Goal: Task Accomplishment & Management: Complete application form

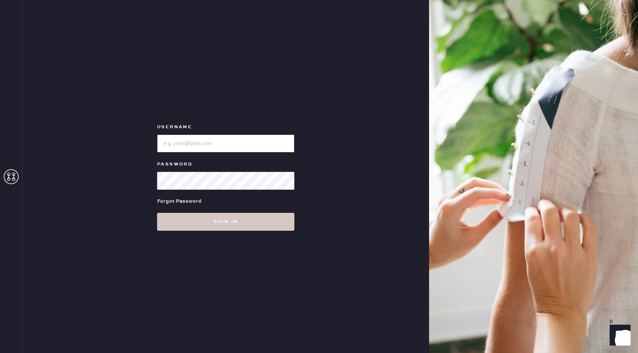
type input "reformationbellevue"
click at [232, 234] on div "Username Password Forgot Password Sign in" at bounding box center [225, 176] width 407 height 353
click at [232, 231] on div "Username Password Forgot Password Sign in" at bounding box center [225, 176] width 407 height 353
click at [234, 218] on button "Sign in" at bounding box center [225, 222] width 137 height 18
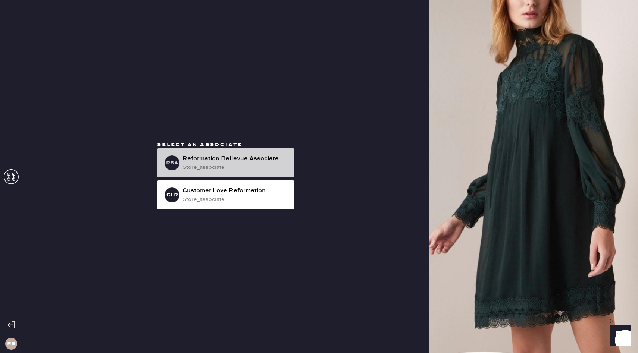
click at [246, 165] on div "store_associate" at bounding box center [235, 167] width 106 height 8
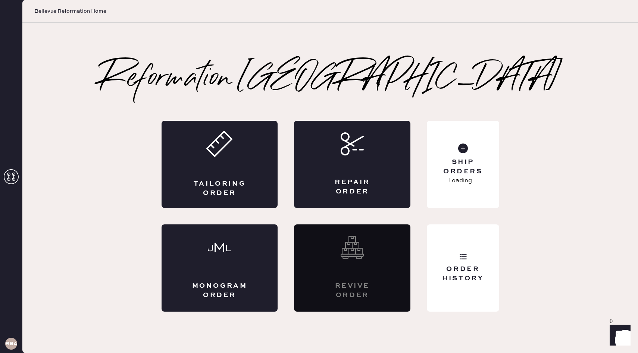
click at [246, 165] on div "Tailoring Order" at bounding box center [220, 164] width 116 height 87
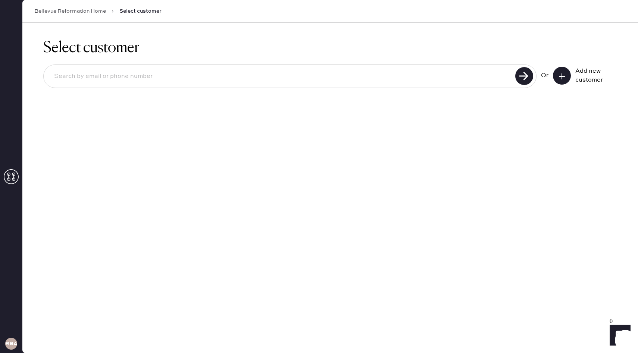
click at [292, 72] on input at bounding box center [280, 76] width 465 height 17
click at [573, 75] on div "Add new customer" at bounding box center [585, 76] width 64 height 18
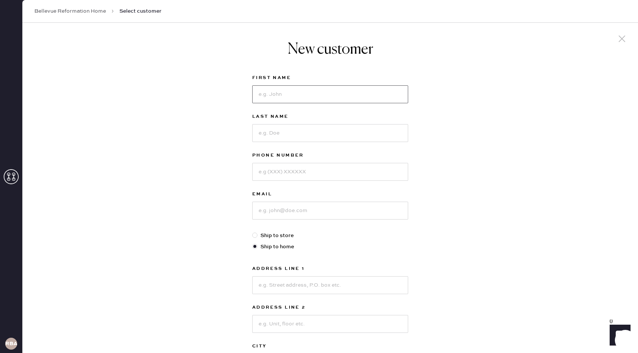
click at [327, 96] on input at bounding box center [330, 94] width 156 height 18
type input "[PERSON_NAME]"
type input "2066616532"
click at [326, 210] on input at bounding box center [330, 211] width 156 height 18
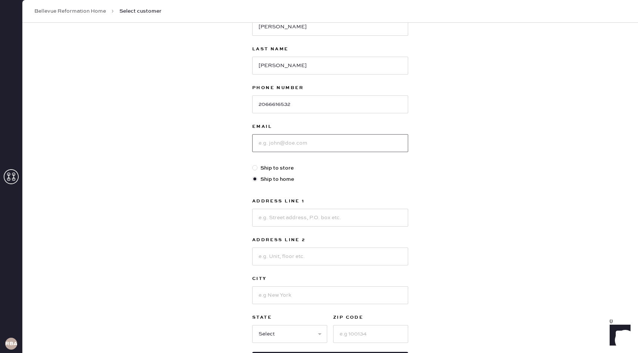
scroll to position [97, 0]
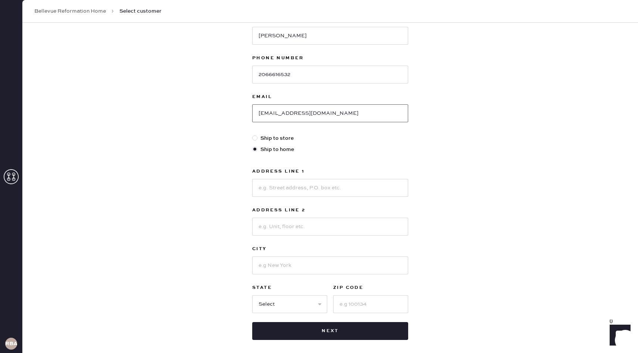
type input "[EMAIL_ADDRESS][DOMAIN_NAME]"
click at [274, 140] on label "Ship to store" at bounding box center [330, 138] width 156 height 8
click at [253, 135] on input "Ship to store" at bounding box center [252, 134] width 0 height 0
radio input "true"
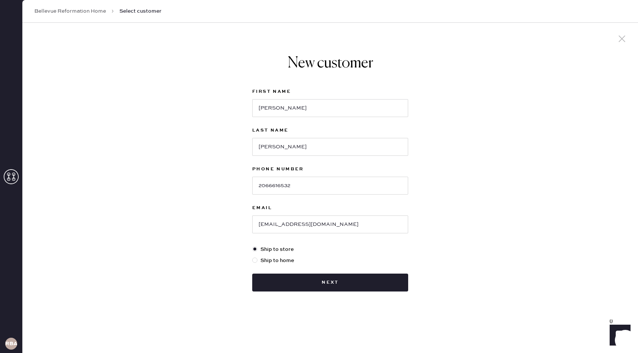
scroll to position [0, 0]
click at [349, 284] on button "Next" at bounding box center [330, 283] width 156 height 18
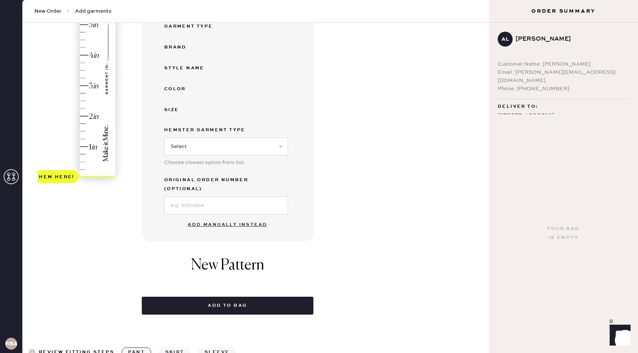
scroll to position [148, 0]
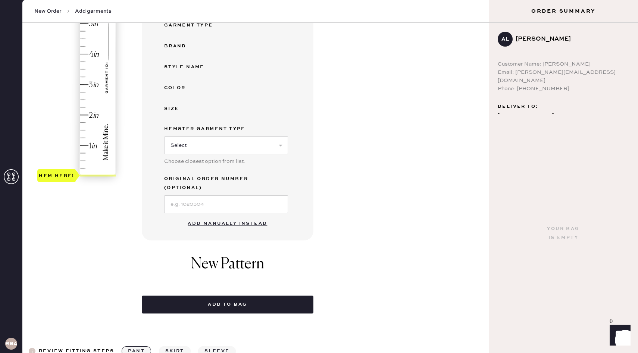
click at [222, 216] on button "Add manually instead" at bounding box center [227, 223] width 88 height 15
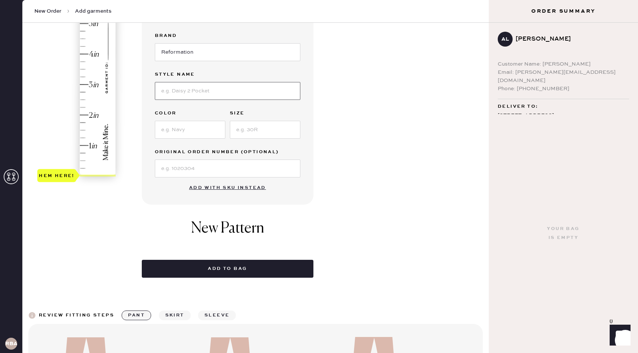
click at [208, 89] on input at bounding box center [227, 91] width 145 height 18
type input "[GEOGRAPHIC_DATA]"
click at [187, 132] on input at bounding box center [190, 130] width 71 height 18
type input "Chrysanthemum"
click at [251, 138] on input at bounding box center [265, 130] width 71 height 18
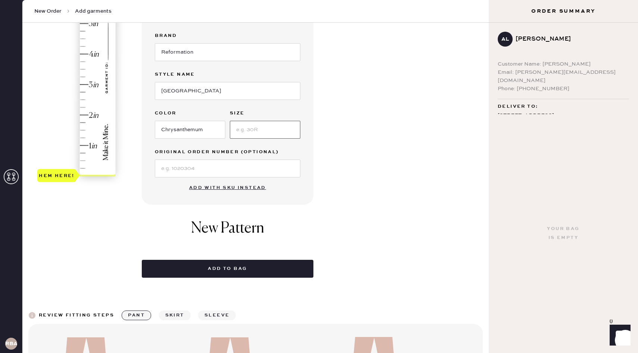
click at [251, 137] on input at bounding box center [265, 130] width 71 height 18
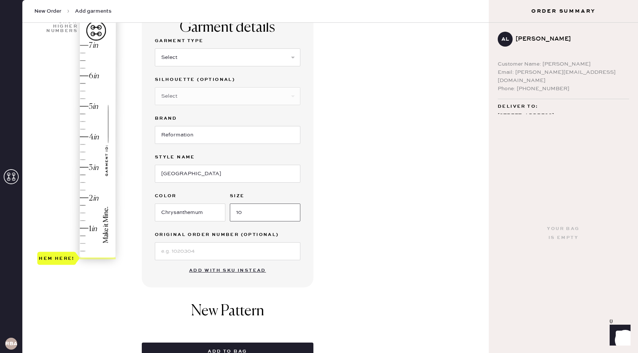
scroll to position [65, 0]
type input "10"
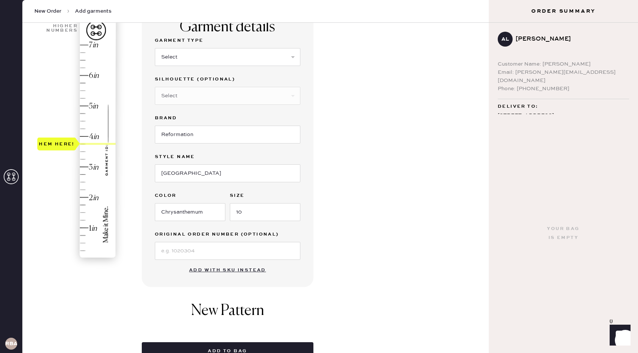
click at [84, 144] on div "Hem here!" at bounding box center [76, 152] width 79 height 220
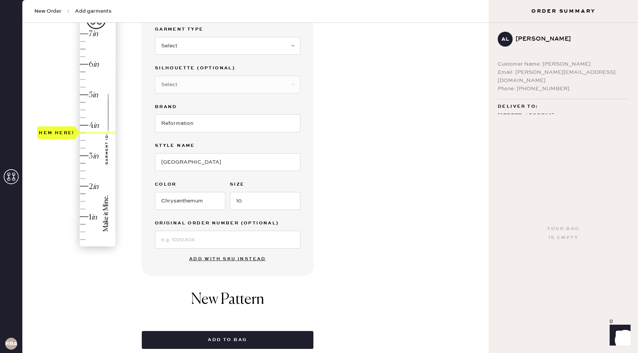
scroll to position [0, 0]
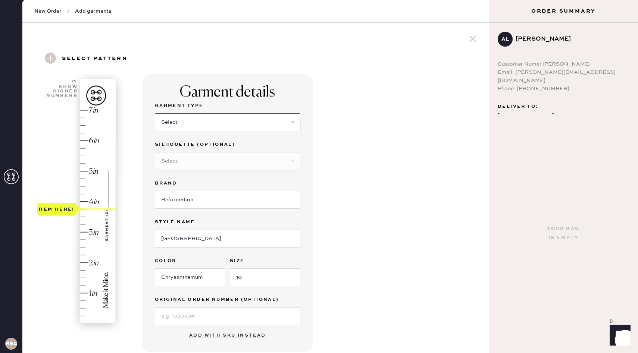
click at [252, 122] on select "Select Basic Skirt Jeans Leggings Pants Shorts Basic Sleeved Dress Basic Sleeve…" at bounding box center [227, 122] width 145 height 18
select select "7"
click at [227, 164] on select "Select Maxi Dress Midi Dress Mini Dress Other" at bounding box center [227, 161] width 145 height 18
select select "33"
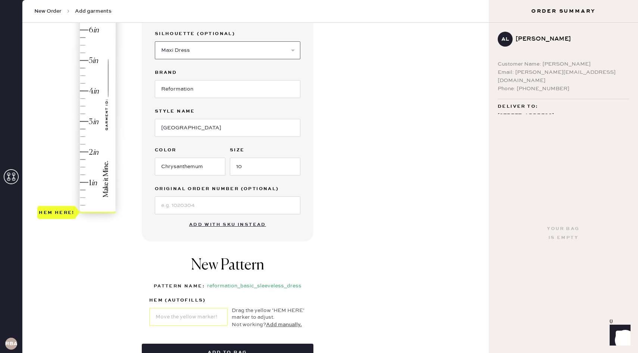
scroll to position [85, 0]
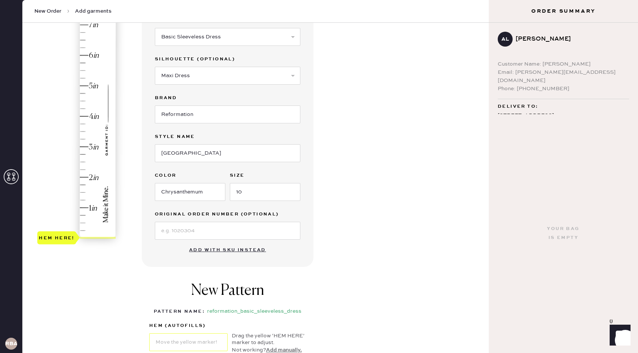
type input "3.75"
click at [82, 125] on div "Hem here!" at bounding box center [76, 132] width 79 height 220
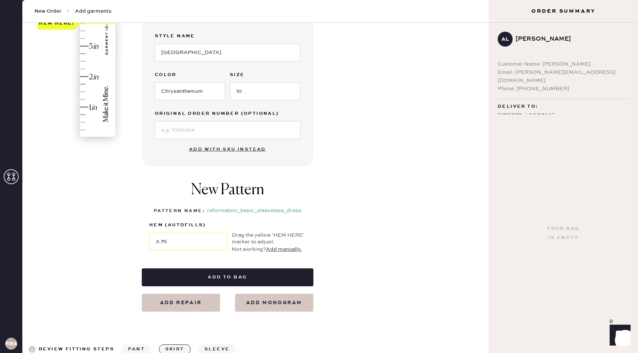
scroll to position [188, 0]
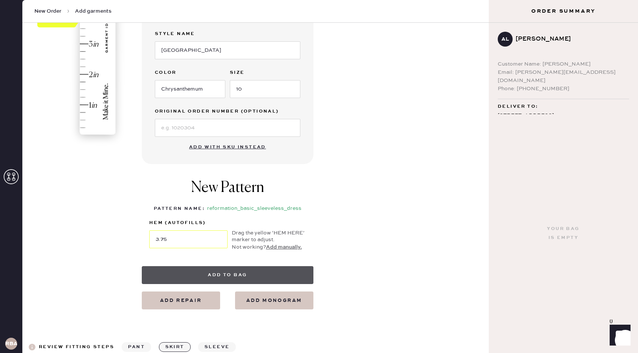
click at [229, 275] on button "Add to bag" at bounding box center [228, 275] width 172 height 18
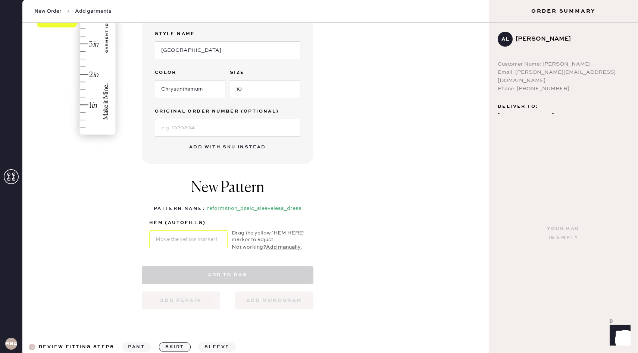
select select "7"
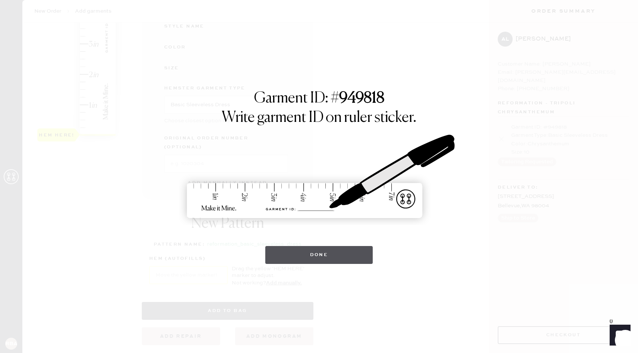
click at [326, 254] on button "Done" at bounding box center [319, 255] width 108 height 18
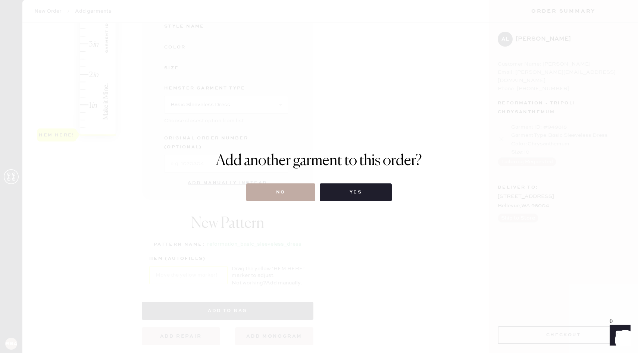
click at [279, 191] on button "No" at bounding box center [280, 193] width 69 height 18
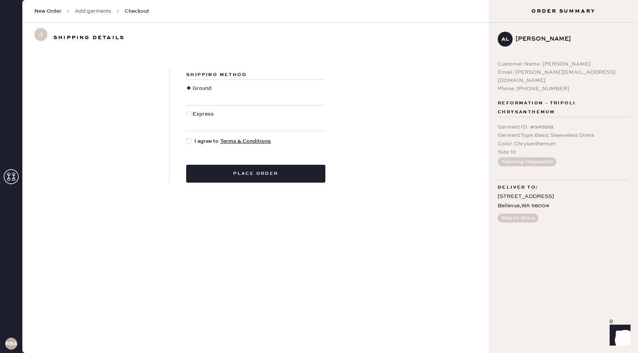
click at [189, 142] on div at bounding box center [188, 140] width 5 height 5
click at [187, 138] on input "I agree to Terms & Conditions" at bounding box center [186, 137] width 0 height 0
checkbox input "true"
drag, startPoint x: 238, startPoint y: 170, endPoint x: 236, endPoint y: 121, distance: 49.3
click at [236, 121] on div "Shipping Method Ground Express I agree to Terms & Conditions Place order" at bounding box center [256, 127] width 172 height 112
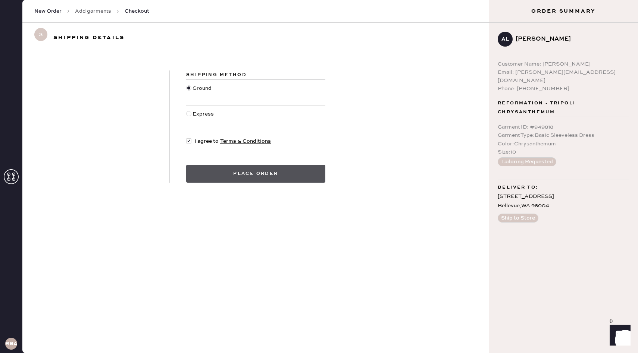
click at [259, 176] on button "Place order" at bounding box center [255, 174] width 139 height 18
